Goal: Complete application form: Complete application form

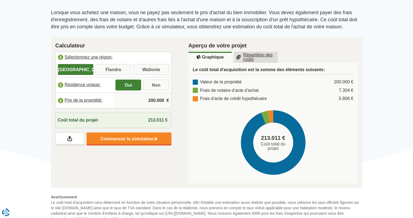
scroll to position [63, 0]
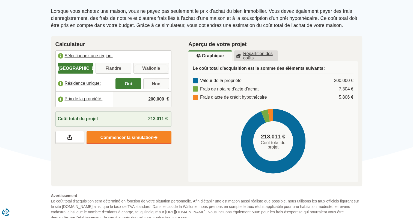
click at [150, 69] on input "Wallonie" at bounding box center [152, 69] width 36 height 10
radio input "true"
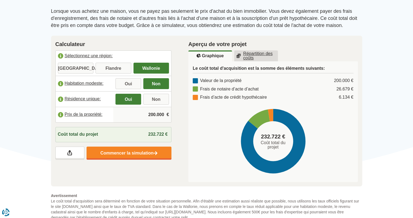
drag, startPoint x: 142, startPoint y: 112, endPoint x: 168, endPoint y: 110, distance: 26.3
click at [168, 110] on div "200.000 €" at bounding box center [142, 114] width 58 height 15
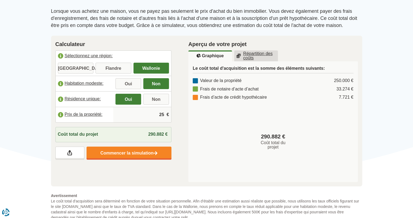
type input "2"
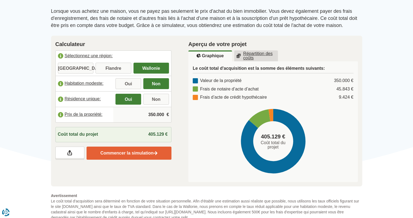
type input "350.000"
click at [135, 151] on link "Commencer la simulation" at bounding box center [129, 153] width 85 height 13
click at [244, 87] on div "Frais de notaire d’acte d’achat" at bounding box center [226, 89] width 66 height 6
click at [249, 54] on u "Répartition des coûts" at bounding box center [255, 56] width 39 height 9
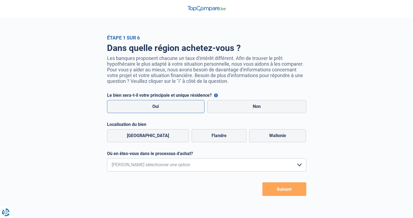
click at [153, 107] on label "Oui" at bounding box center [156, 106] width 98 height 13
click at [153, 107] on input "Oui" at bounding box center [156, 106] width 98 height 13
radio input "true"
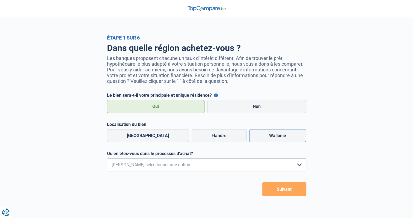
click at [260, 137] on label "Wallonie" at bounding box center [277, 135] width 57 height 13
click at [260, 137] on input "Wallonie" at bounding box center [277, 135] width 57 height 13
radio input "true"
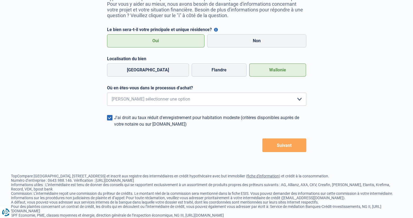
scroll to position [84, 0]
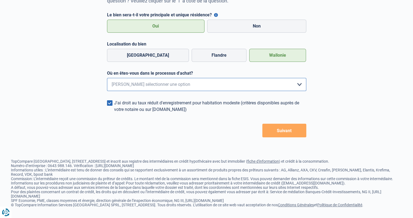
click at [295, 82] on select "Je me renseigne juste car je n'ai pas de projet d'achat concret actuellement Je…" at bounding box center [206, 84] width 199 height 13
select select "1c"
click at [107, 78] on select "Je me renseigne juste car je n'ai pas de projet d'achat concret actuellement Je…" at bounding box center [206, 84] width 199 height 13
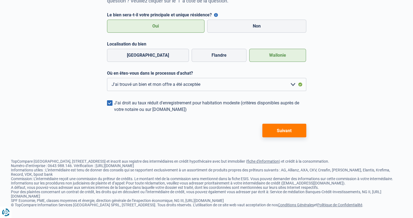
click at [109, 100] on span at bounding box center [109, 102] width 5 height 5
click at [114, 113] on input "J'ai droit au taux réduit d'enregistrement pour habitation modeste (critères di…" at bounding box center [114, 113] width 0 height 0
click at [282, 131] on button "Suivant" at bounding box center [284, 131] width 44 height 14
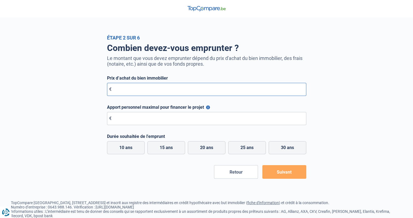
click at [221, 90] on input "Prix d’achat du bien immobilier" at bounding box center [206, 89] width 199 height 13
type input "350.000"
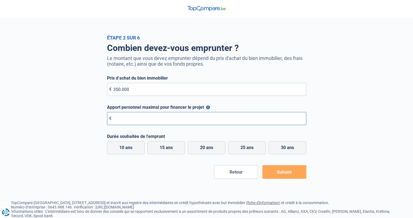
click at [180, 119] on input "Apport personnel maximal pour financer le projet" at bounding box center [206, 118] width 199 height 13
type input "168.000"
click at [208, 148] on label "20 ans" at bounding box center [207, 147] width 38 height 13
click at [208, 148] on input "20 ans" at bounding box center [207, 147] width 38 height 13
radio input "true"
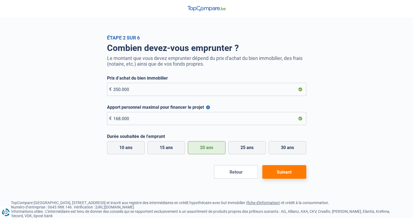
click at [284, 173] on button "Suivant" at bounding box center [284, 172] width 44 height 14
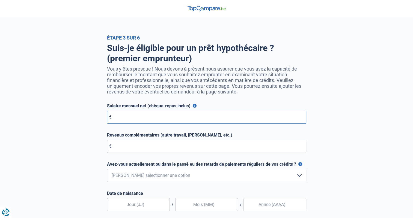
click at [214, 120] on input "Salaire mensuel net (chèque-repas inclus)" at bounding box center [206, 117] width 199 height 13
type input "31.120"
click at [203, 152] on input "Revenus complémentaires (autre travail, loyer, etc.)" at bounding box center [206, 146] width 199 height 13
type input "0"
click at [226, 179] on select "Non, jamais Oui mais j'ai tout remboursé il y a moins d'un an Oui mais cela fai…" at bounding box center [206, 175] width 199 height 13
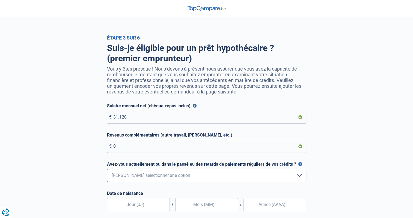
select select "0"
click at [107, 170] on select "Non, jamais Oui mais j'ai tout remboursé il y a moins d'un an Oui mais cela fai…" at bounding box center [206, 175] width 199 height 13
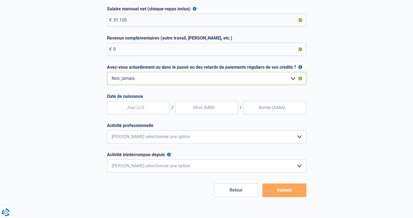
scroll to position [103, 0]
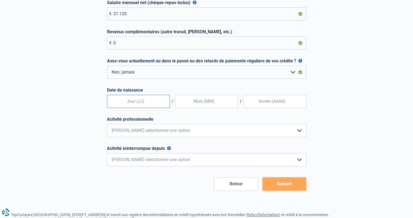
click at [132, 105] on input "text" at bounding box center [138, 101] width 63 height 13
click at [297, 130] on select "Employé privé Ouvrier Fonctionnaire Indépendant Dirigeant d'entreprise Pensionn…" at bounding box center [206, 130] width 199 height 13
select select "privateEmployee"
click at [107, 125] on select "Employé privé Ouvrier Fonctionnaire Indépendant Dirigeant d'entreprise Pensionn…" at bounding box center [206, 130] width 199 height 13
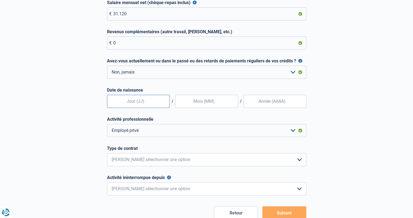
click at [153, 103] on input "text" at bounding box center [138, 101] width 63 height 13
type input "06"
type input "1975"
click at [301, 160] on select "Intérimaire Contrat à Durée Indéterminée Contrat à Durée Déterminée Veuillez sé…" at bounding box center [206, 159] width 199 height 13
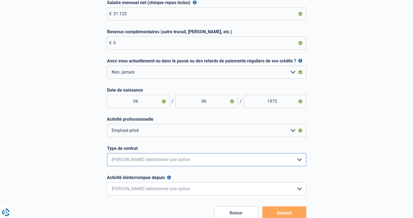
select select "permanent"
click at [107, 155] on select "Intérimaire Contrat à Durée Indéterminée Contrat à Durée Déterminée Veuillez sé…" at bounding box center [206, 159] width 199 height 13
click at [299, 191] on select "< 6 mois 6 - 12 mois 12 - 24 mois 24 - 36 mois > 36 mois Veuillez sélectionner …" at bounding box center [206, 189] width 199 height 13
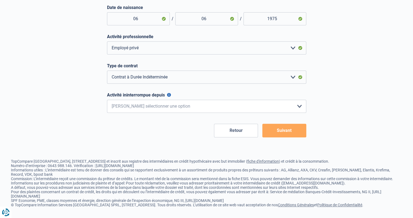
click at [287, 129] on button "Suivant" at bounding box center [284, 131] width 44 height 14
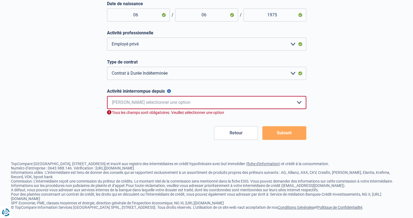
click at [294, 107] on select "< 6 mois 6 - 12 mois 12 - 24 mois 24 - 36 mois > 36 mois Veuillez sélectionner …" at bounding box center [206, 102] width 199 height 13
select select "more36"
click at [107, 97] on select "< 6 mois 6 - 12 mois 12 - 24 mois 24 - 36 mois > 36 mois Veuillez sélectionner …" at bounding box center [206, 102] width 199 height 13
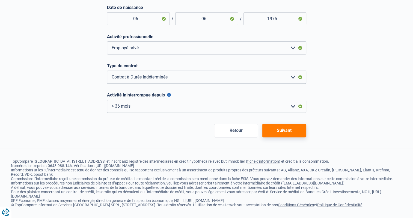
click at [293, 129] on button "Suivant" at bounding box center [284, 131] width 44 height 14
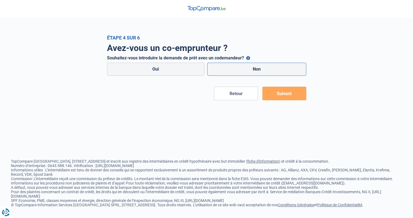
click at [263, 68] on label "Non" at bounding box center [256, 69] width 99 height 13
click at [263, 68] on input "Non" at bounding box center [256, 69] width 99 height 13
radio input "true"
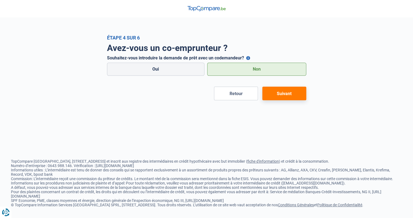
click at [291, 100] on button "Suivant" at bounding box center [284, 94] width 44 height 14
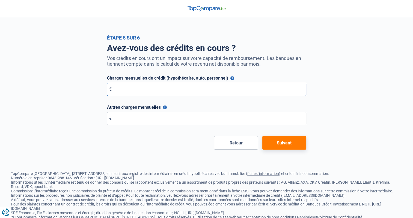
click at [282, 88] on input "Charges mensuelles de crédit (hypothécaire, auto, personnel)" at bounding box center [206, 89] width 199 height 13
type input "0"
click at [260, 118] on input "Autres charges mensuelles" at bounding box center [206, 118] width 199 height 13
type input "0"
click at [290, 143] on button "Suivant" at bounding box center [284, 143] width 44 height 14
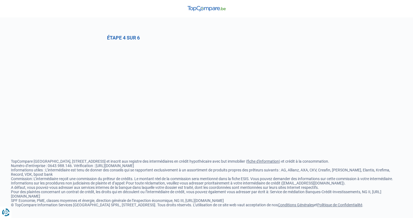
select select "0"
select select "privateEmployee"
select select "permanent"
select select "more36"
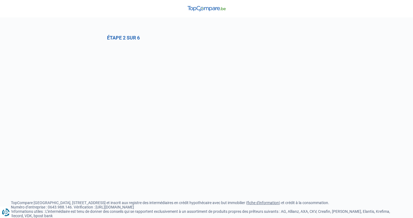
select select "1c"
